Goal: Task Accomplishment & Management: Complete application form

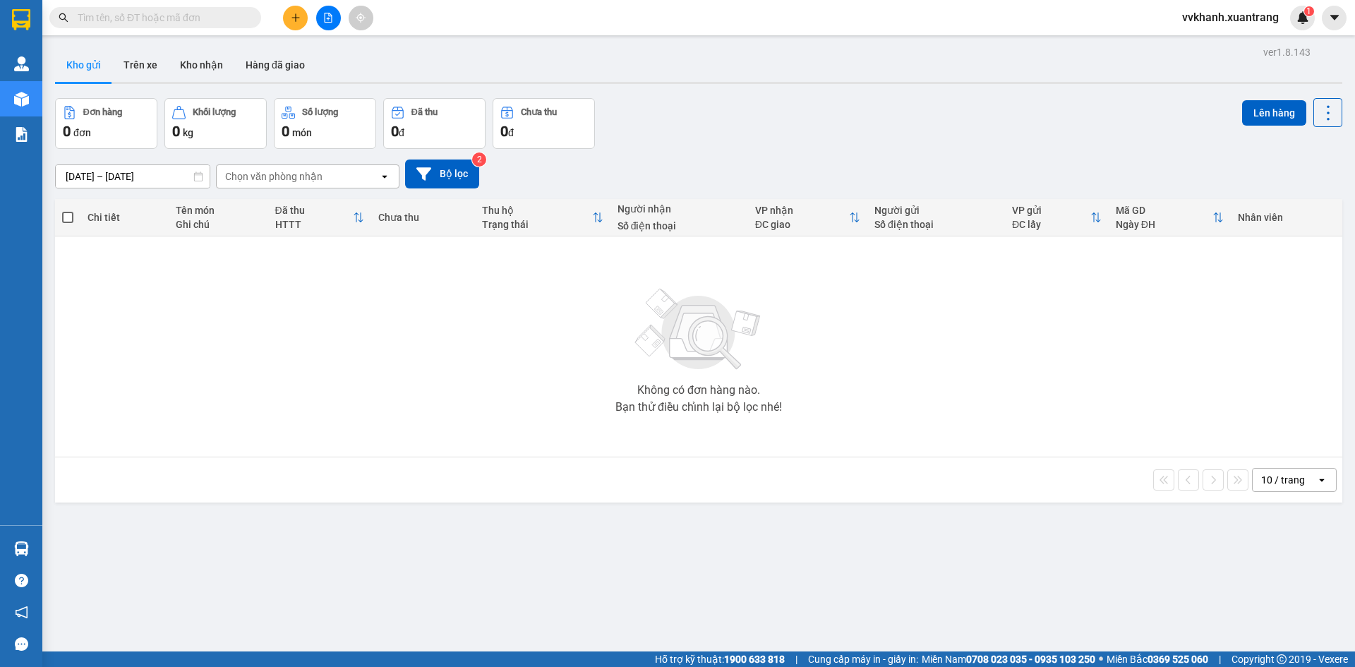
click at [473, 335] on div "Không có đơn hàng nào. Bạn thử điều chỉnh lại bộ lọc nhé!" at bounding box center [698, 347] width 1273 height 212
click at [289, 16] on button at bounding box center [295, 18] width 25 height 25
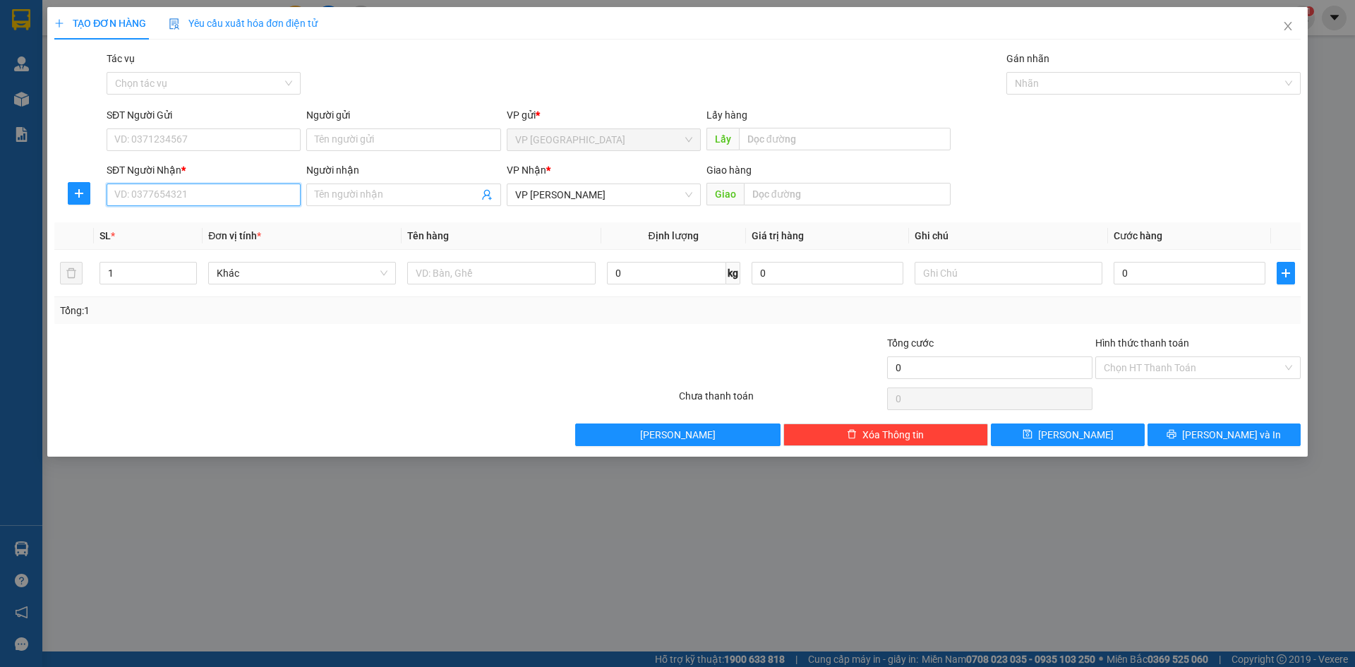
click at [229, 203] on input "SĐT Người Nhận *" at bounding box center [204, 194] width 194 height 23
click at [252, 223] on div "0869685689 - [GEOGRAPHIC_DATA]" at bounding box center [203, 223] width 177 height 16
type input "0869685689"
type input "việt hưng"
type input "0869685689"
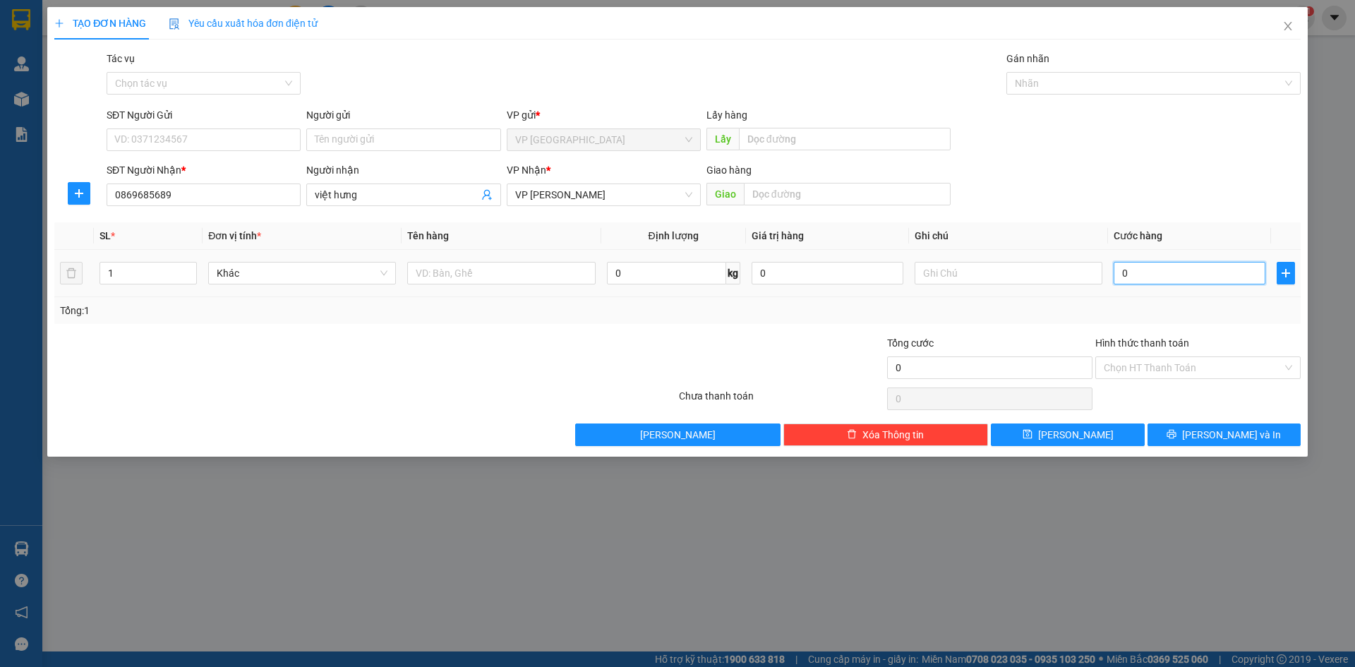
click at [1194, 282] on input "0" at bounding box center [1189, 273] width 152 height 23
type input "5"
type input "50"
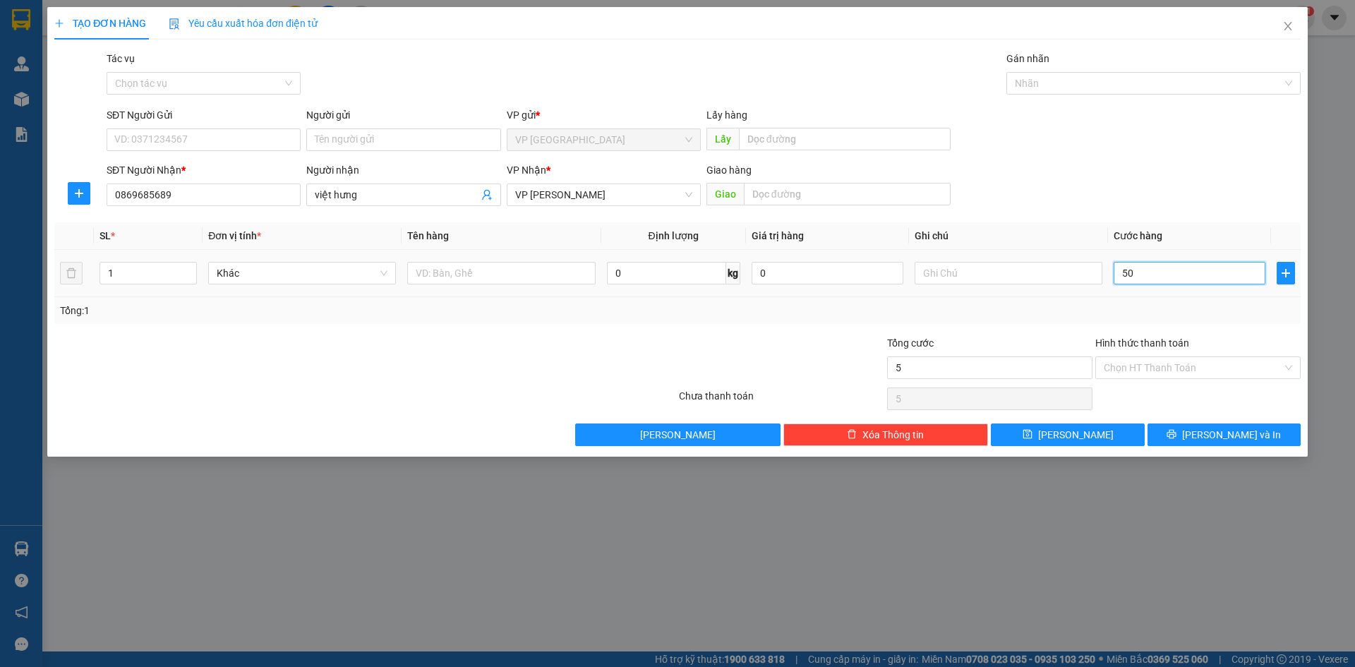
type input "50"
type input "50.000"
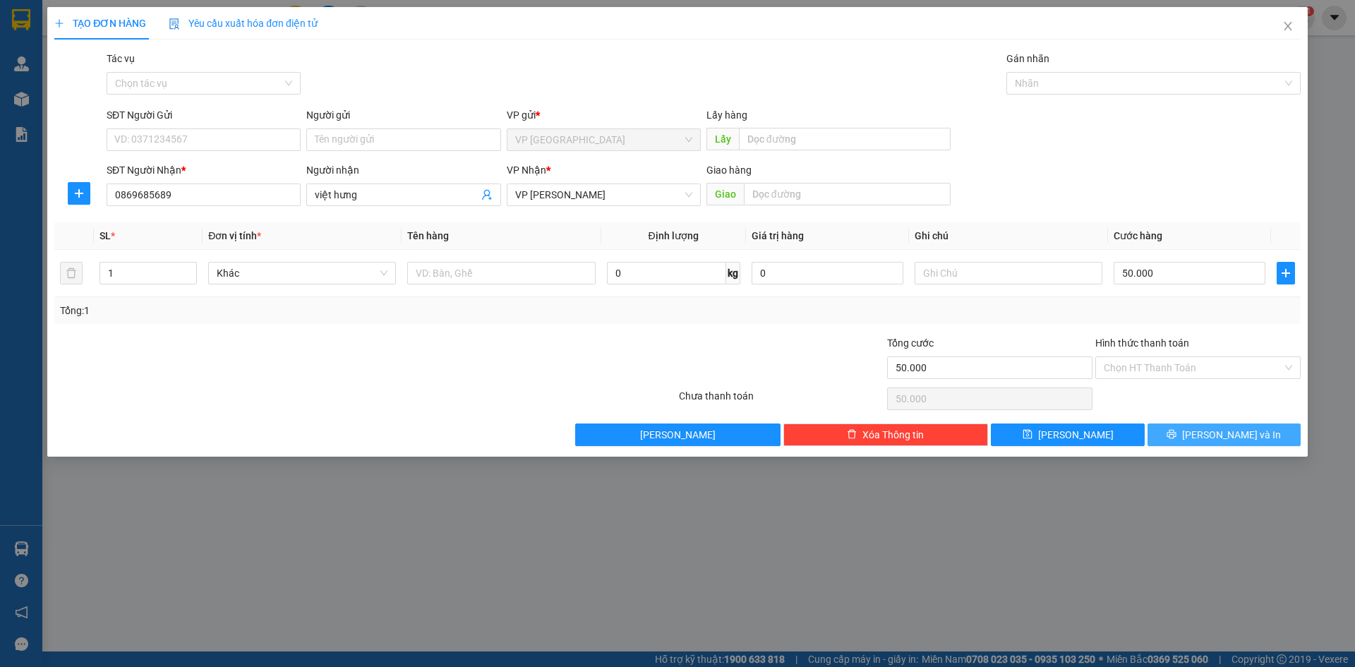
click at [1238, 437] on span "[PERSON_NAME] và In" at bounding box center [1231, 435] width 99 height 16
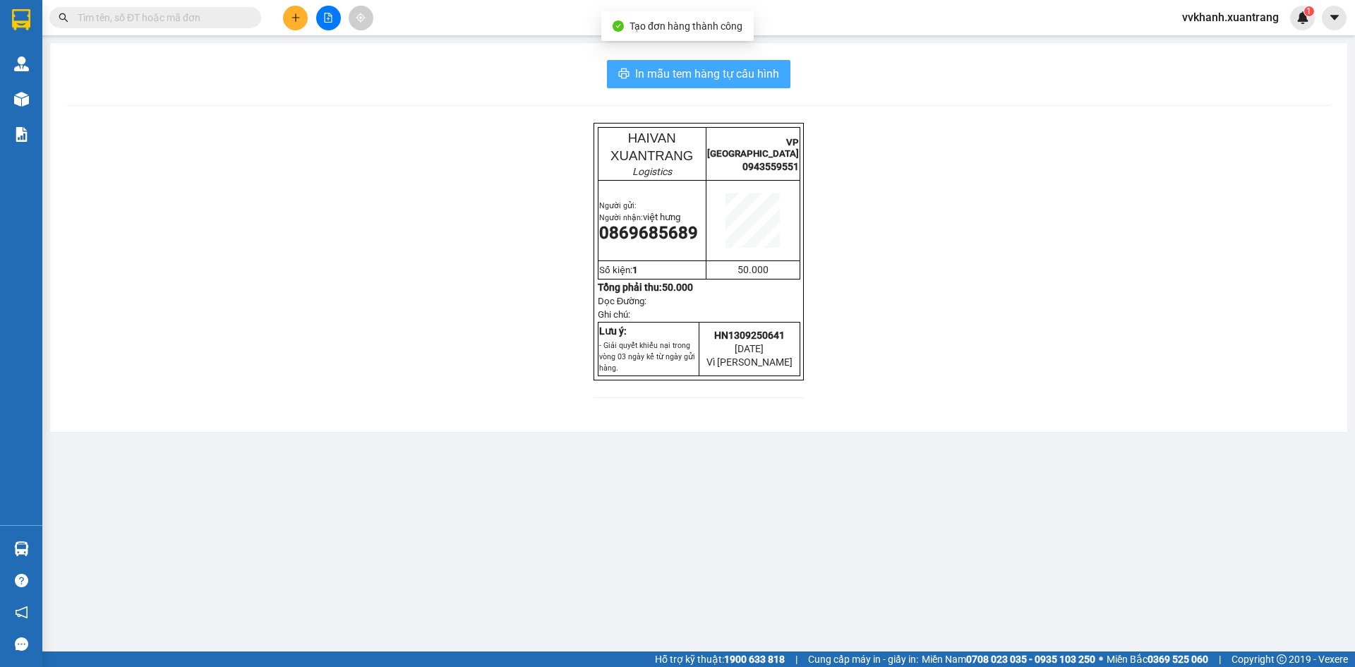
click at [745, 75] on span "In mẫu tem hàng tự cấu hình" at bounding box center [707, 74] width 144 height 18
